Goal: Transaction & Acquisition: Purchase product/service

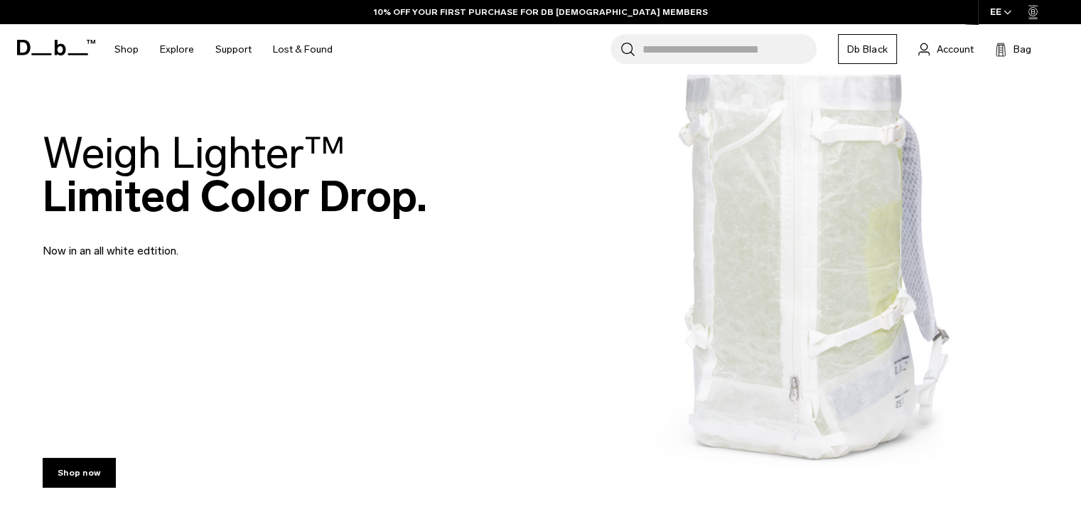
scroll to position [282, 0]
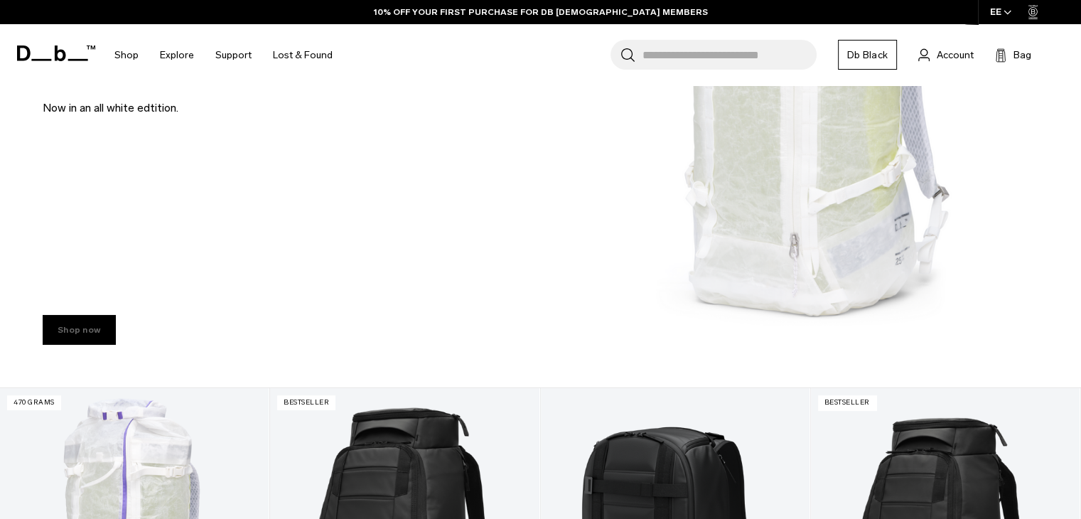
click at [68, 330] on link "Shop now" at bounding box center [79, 330] width 73 height 30
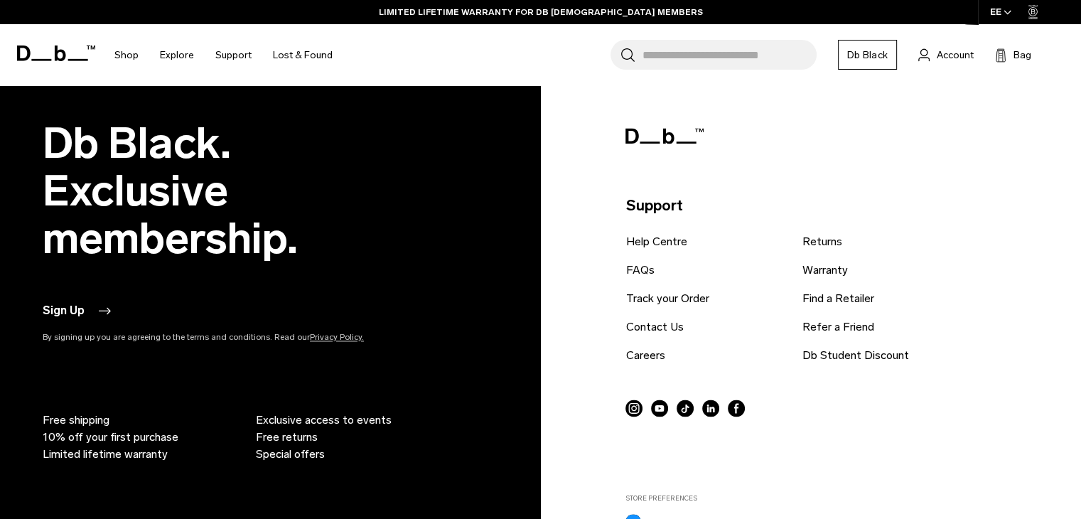
scroll to position [2132, 0]
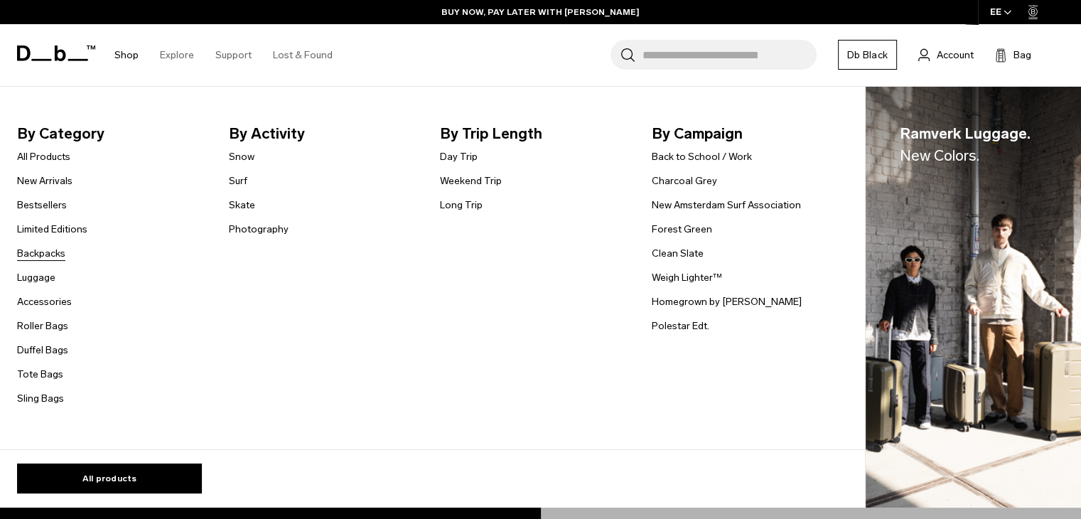
click at [34, 248] on link "Backpacks" at bounding box center [41, 253] width 48 height 15
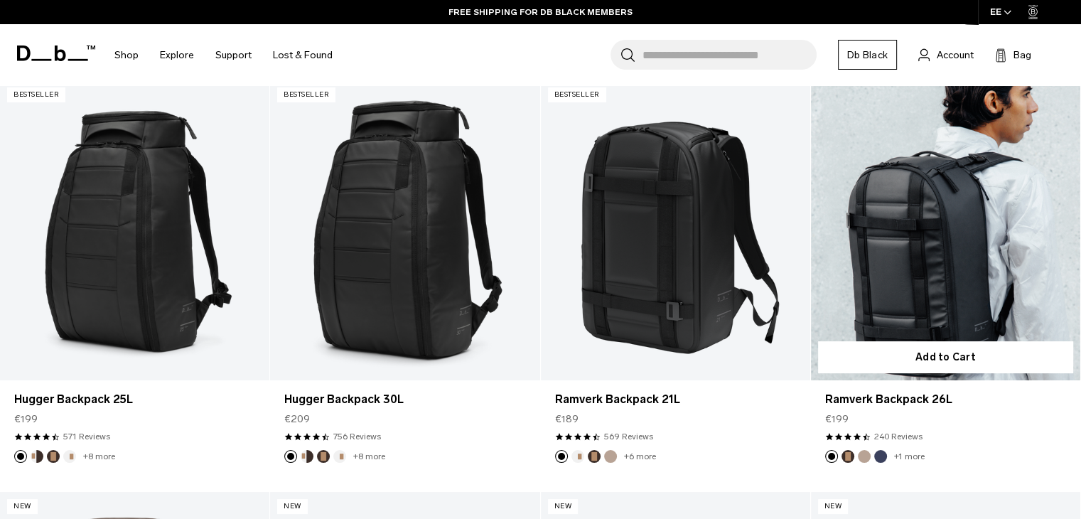
scroll to position [313, 0]
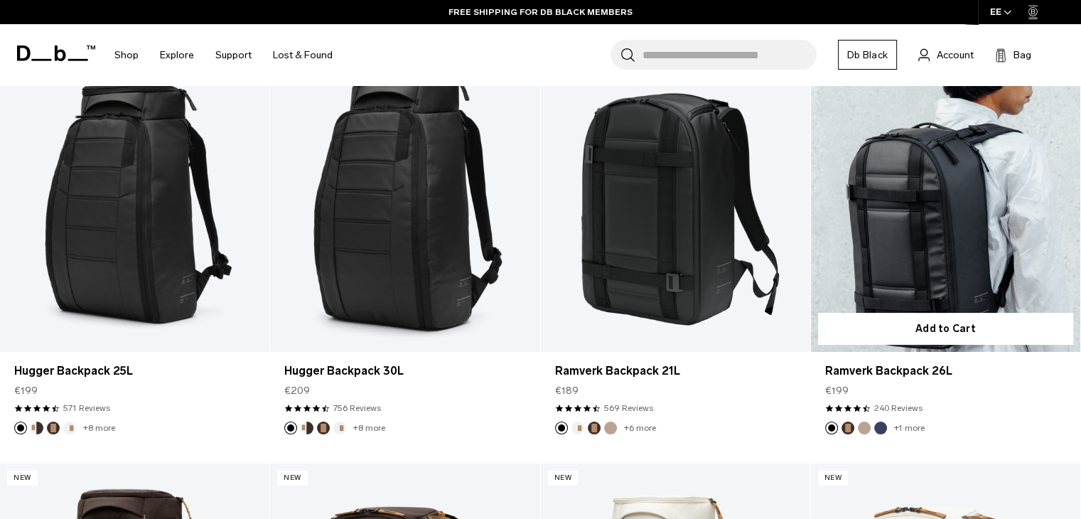
click at [943, 257] on link "Ramverk Backpack 26L" at bounding box center [945, 201] width 269 height 299
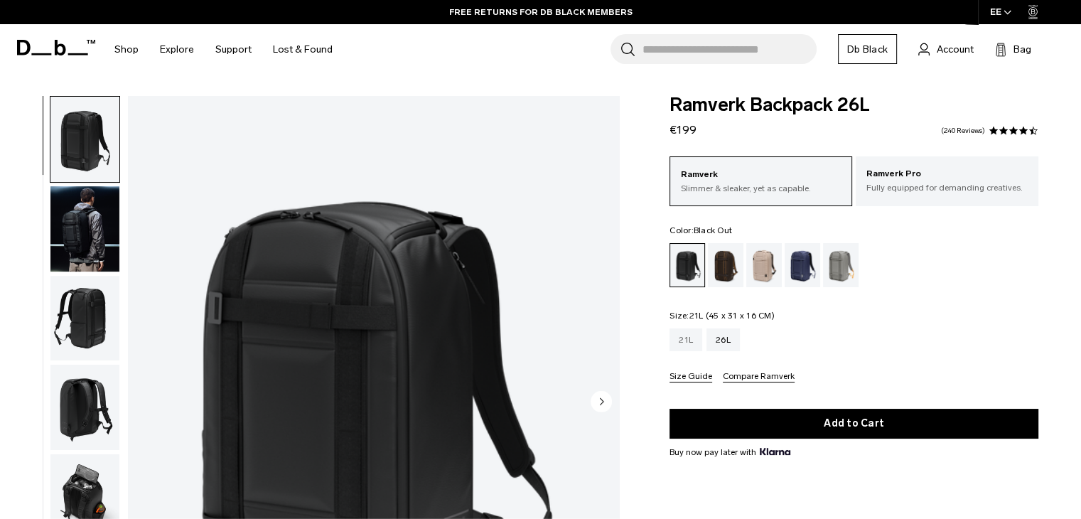
click at [693, 338] on div "21L" at bounding box center [685, 339] width 33 height 23
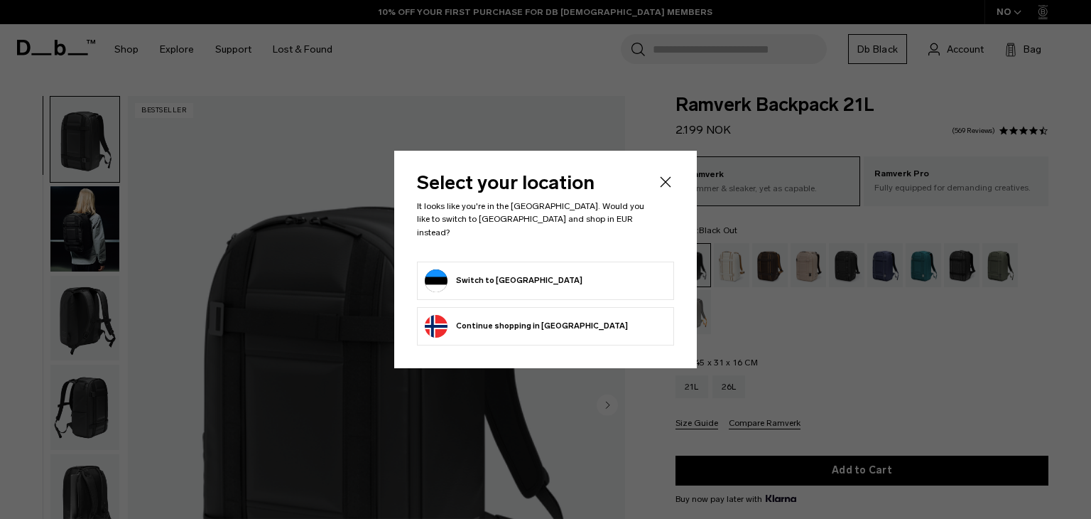
click at [655, 188] on header "Select your location It looks like you're in the Estonia. Would you like to swi…" at bounding box center [545, 216] width 257 height 87
click at [668, 187] on icon "Close" at bounding box center [665, 181] width 17 height 17
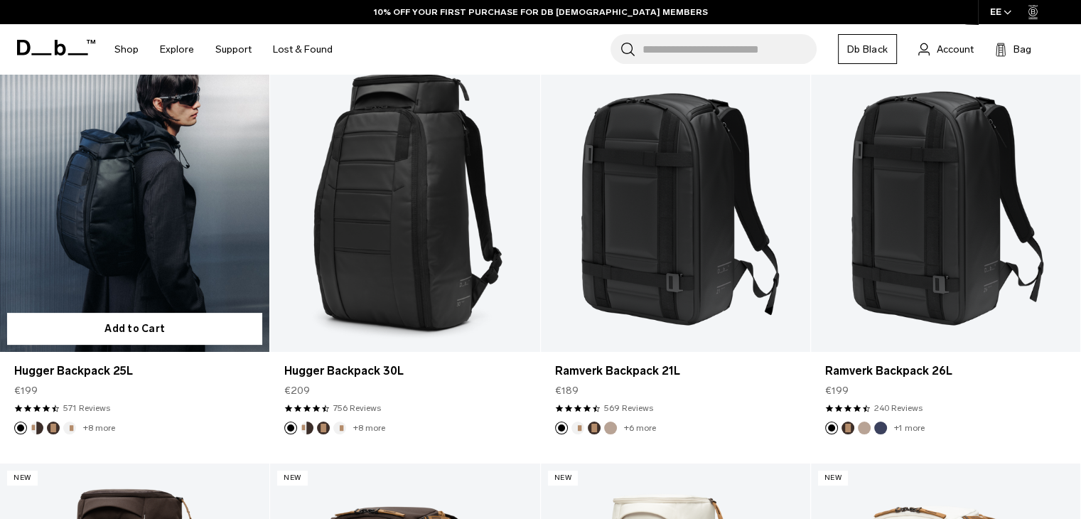
click at [159, 197] on link "Hugger Backpack 25L" at bounding box center [134, 201] width 269 height 299
